Goal: Understand process/instructions: Learn how to perform a task or action

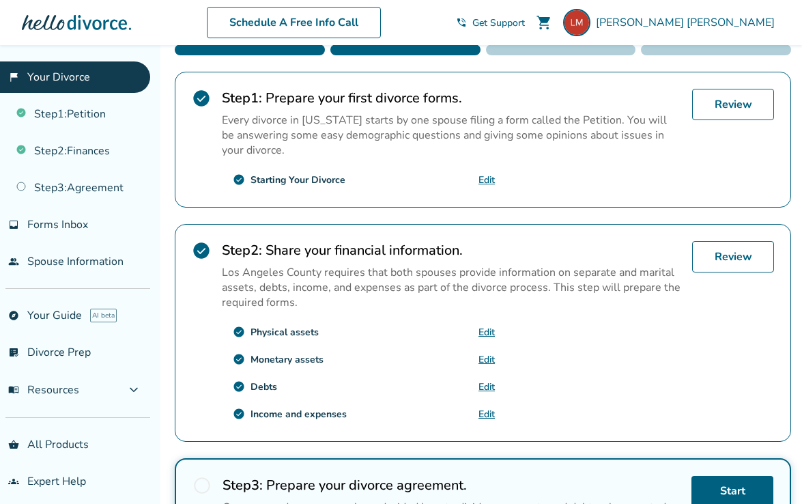
scroll to position [193, 0]
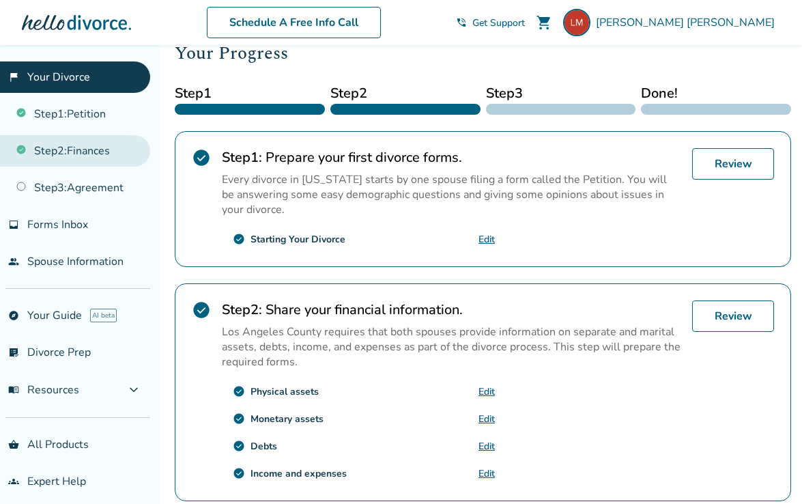
click at [117, 153] on link "Step 2 : Finances" at bounding box center [75, 150] width 150 height 31
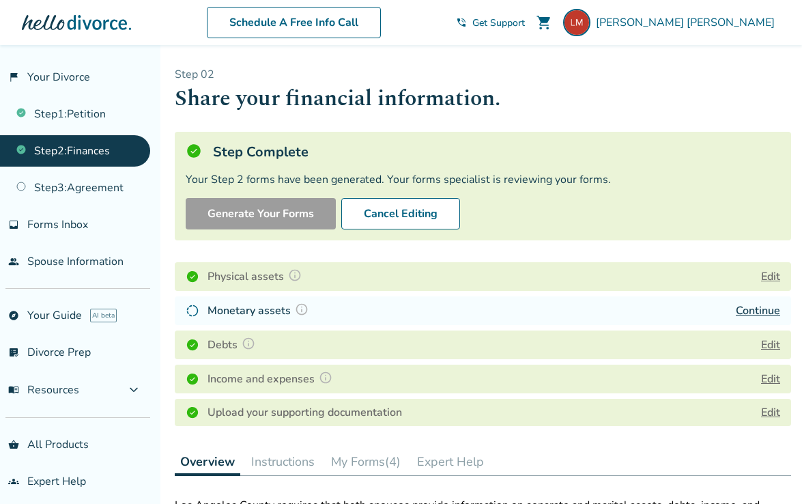
click at [762, 310] on link "Continue" at bounding box center [758, 310] width 44 height 15
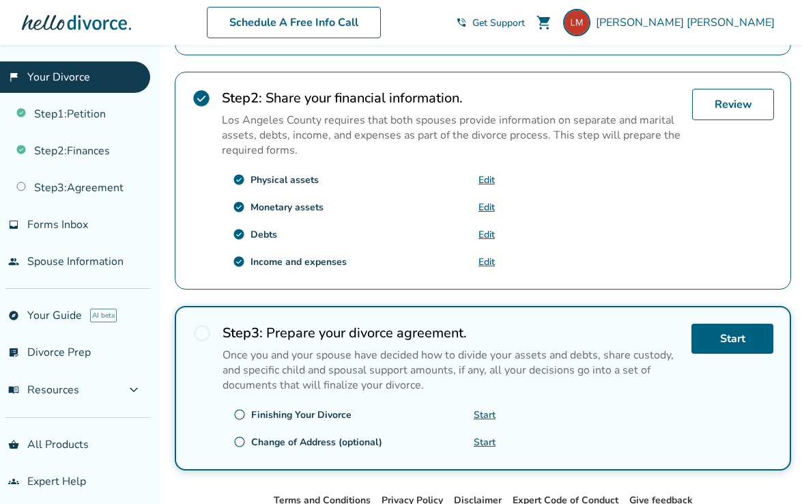
scroll to position [460, 0]
